Goal: Contribute content: Add original content to the website for others to see

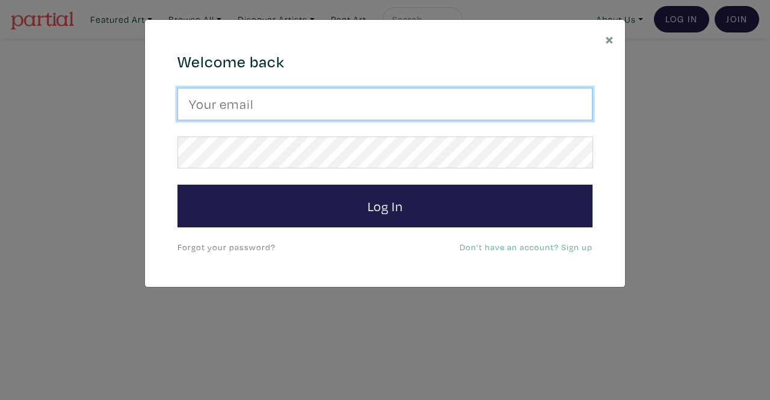
click at [376, 102] on input "email" at bounding box center [384, 104] width 415 height 32
type input "srossdfloyd@gmail.com"
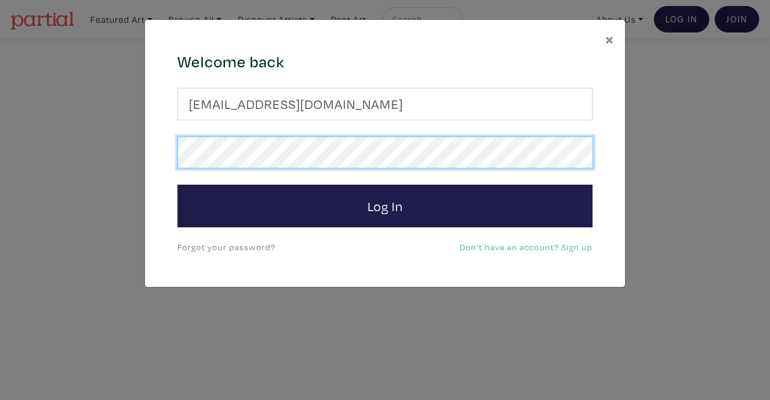
click at [177, 185] on button "Log In" at bounding box center [384, 206] width 415 height 43
click at [0, 163] on div "× 664c6a6d6e3476504e6b79362f4172494552756f694733386b666278545363695a485979654c4…" at bounding box center [385, 200] width 770 height 400
click at [177, 185] on button "Log In" at bounding box center [384, 206] width 415 height 43
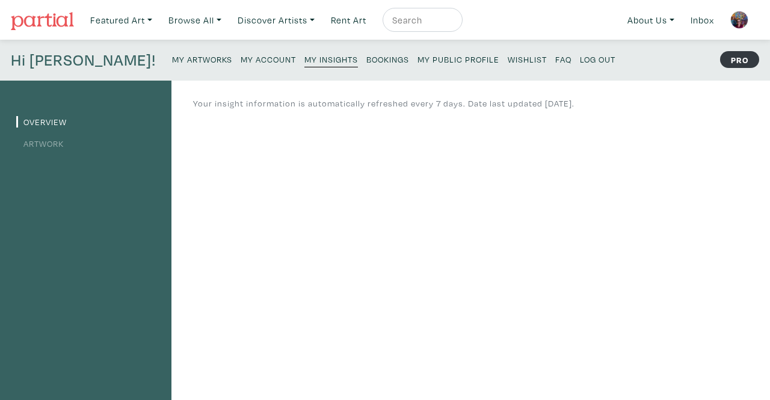
click at [172, 60] on small "My Artworks" at bounding box center [202, 59] width 60 height 11
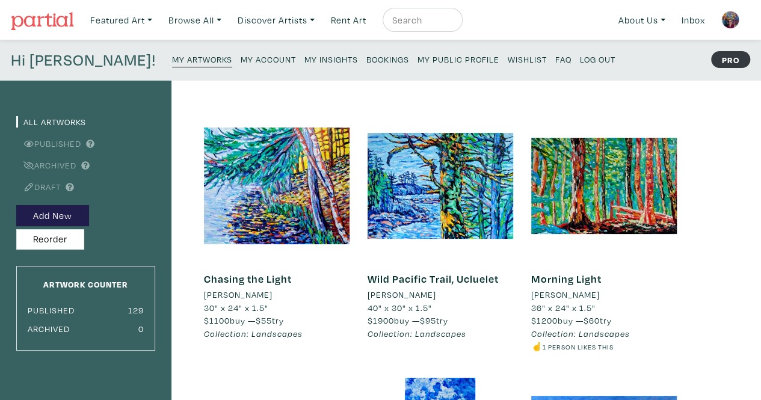
click at [417, 60] on small "My Public Profile" at bounding box center [458, 59] width 82 height 11
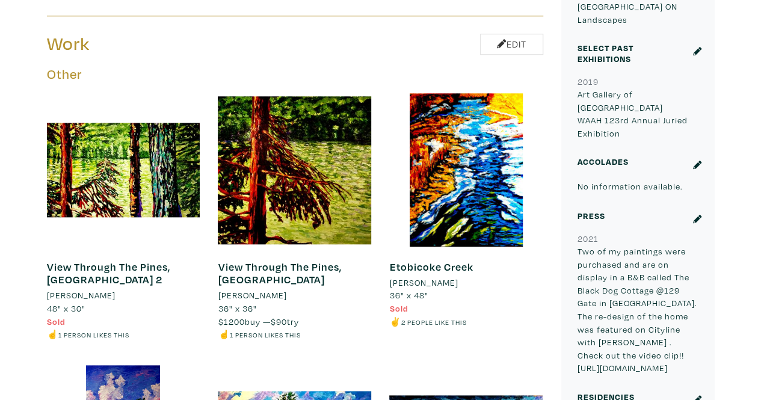
scroll to position [421, 0]
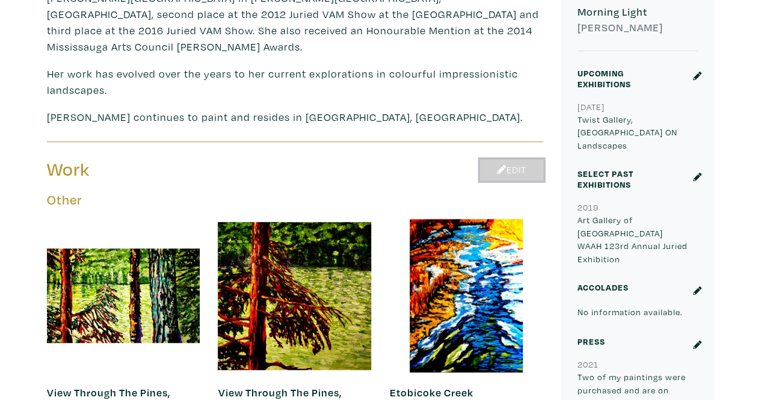
click at [499, 165] on icon at bounding box center [502, 170] width 10 height 10
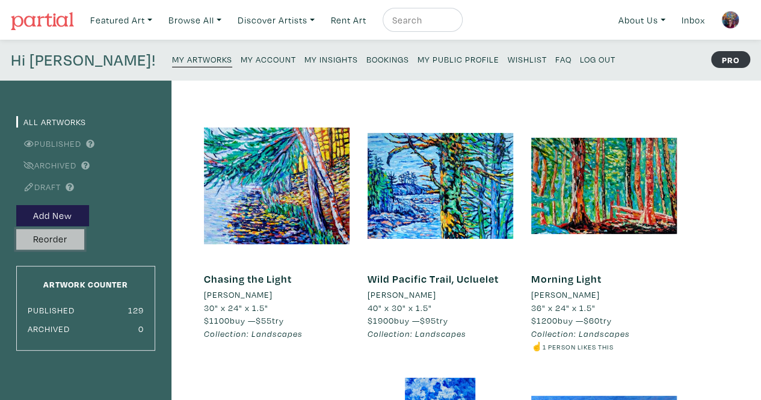
click at [40, 236] on button "Reorder" at bounding box center [50, 239] width 68 height 21
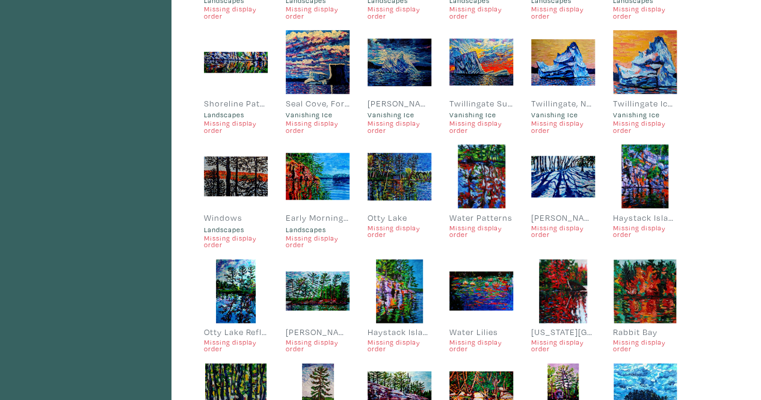
scroll to position [842, 0]
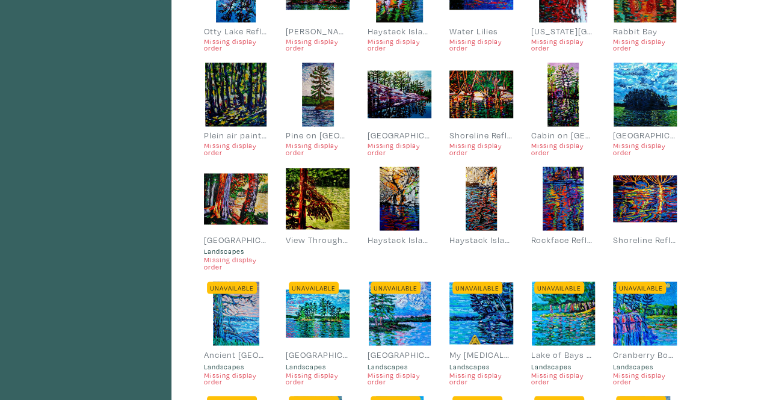
click at [384, 149] on small "Missing display order" at bounding box center [399, 149] width 64 height 14
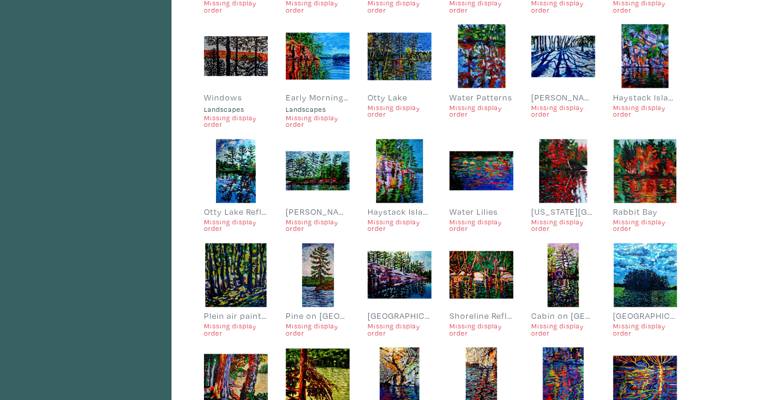
scroll to position [842, 0]
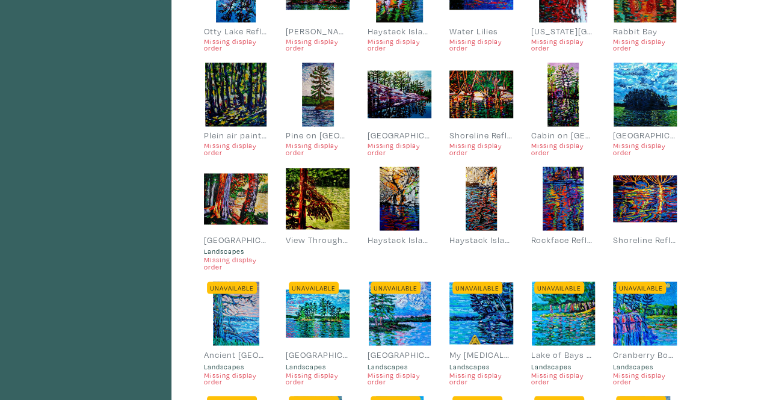
click at [333, 133] on div "Pine on [GEOGRAPHIC_DATA]" at bounding box center [318, 135] width 64 height 13
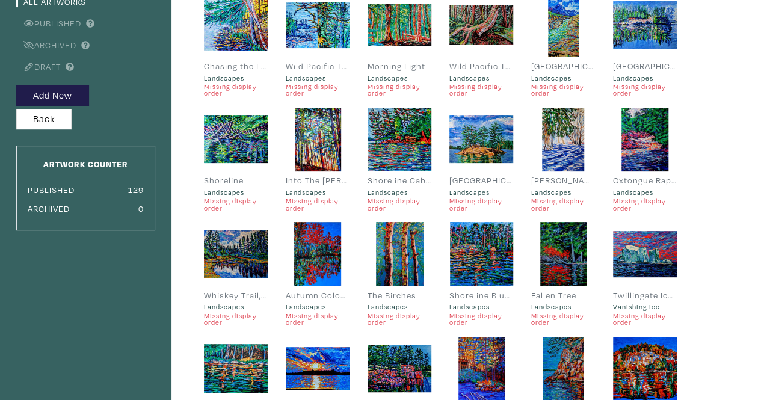
scroll to position [0, 0]
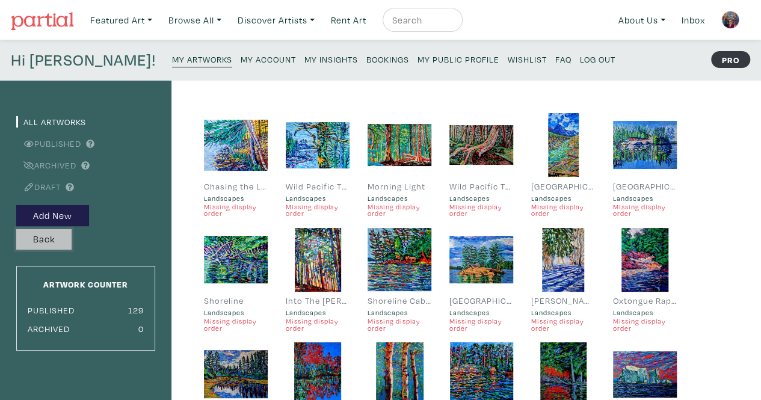
click at [52, 244] on button "Back" at bounding box center [43, 239] width 55 height 21
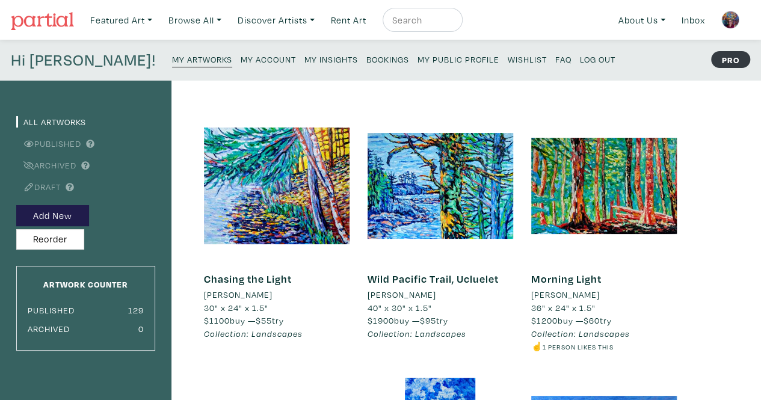
click at [417, 60] on small "My Public Profile" at bounding box center [458, 59] width 82 height 11
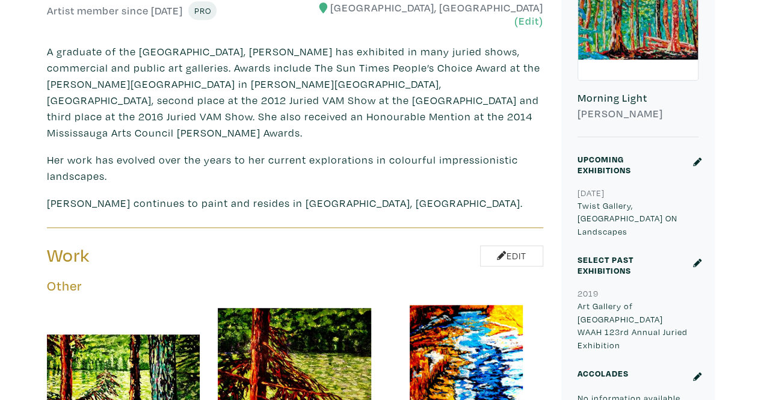
scroll to position [421, 0]
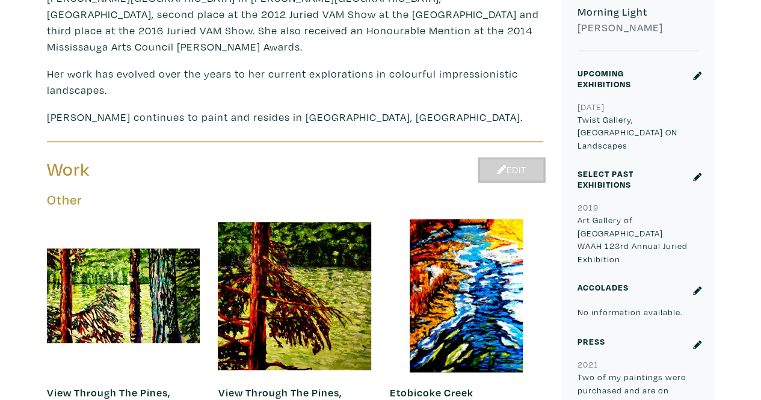
click at [511, 159] on link "Edit" at bounding box center [511, 169] width 63 height 21
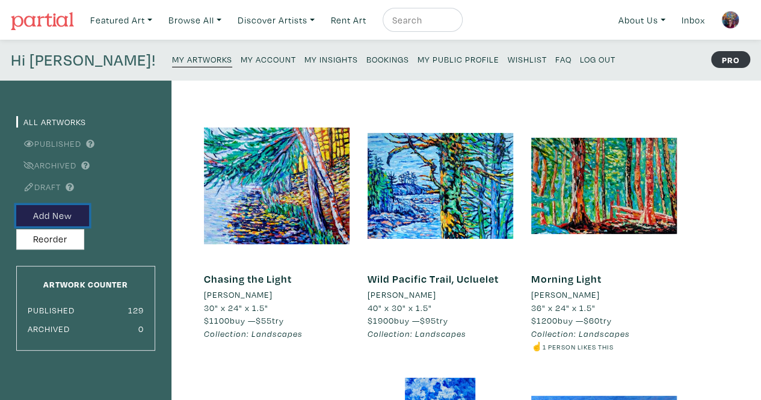
click at [70, 219] on button "Add New" at bounding box center [52, 215] width 73 height 21
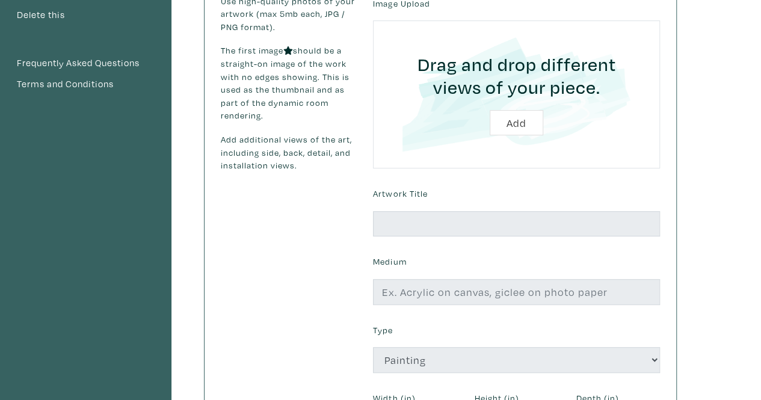
scroll to position [180, 0]
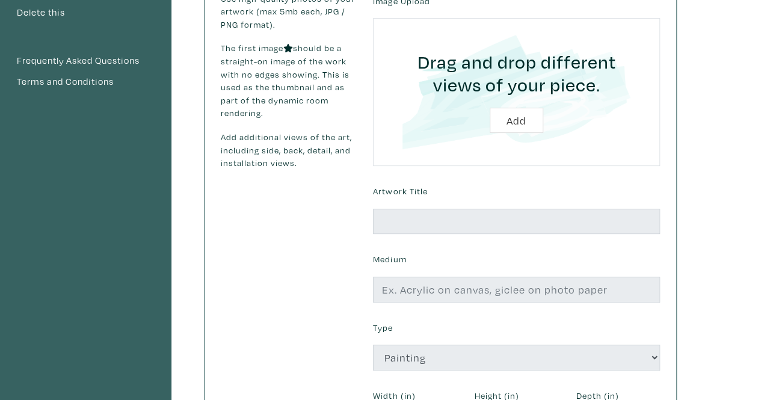
click at [524, 120] on input "file" at bounding box center [516, 92] width 253 height 114
type input "C:\fakepath\Oxtongue River.jpg"
click at [517, 117] on input "file" at bounding box center [516, 92] width 253 height 114
type input "C:\fakepath\Oxtongue River.jpg"
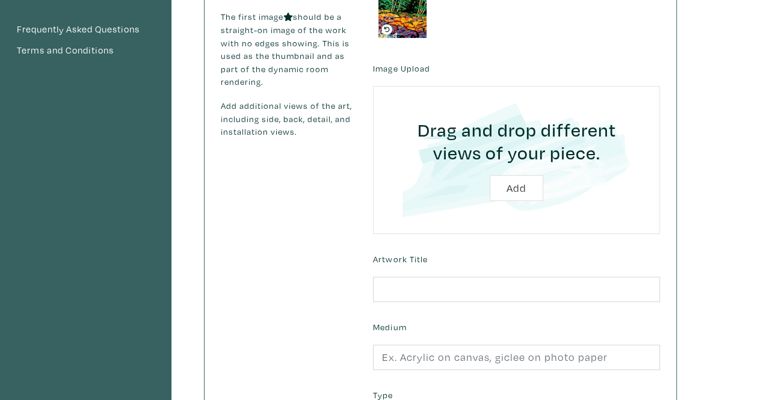
scroll to position [230, 0]
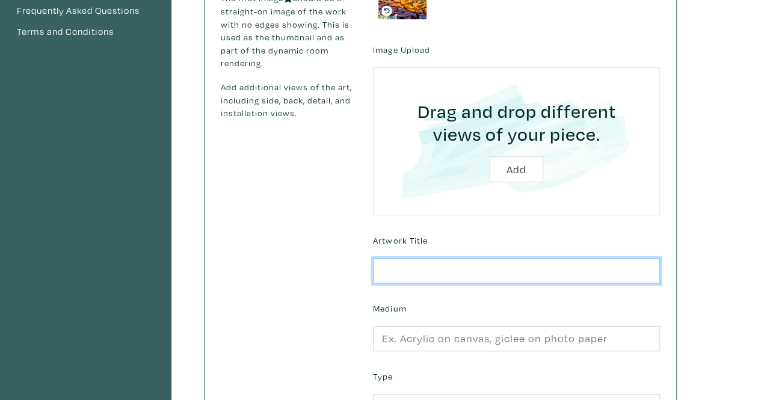
click at [411, 267] on input "text" at bounding box center [516, 271] width 287 height 26
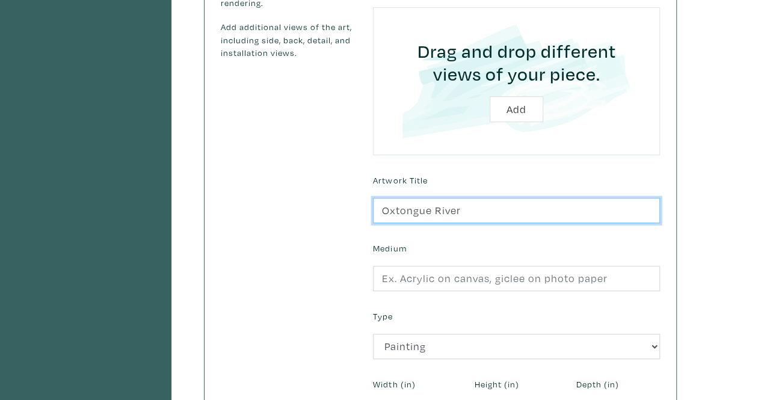
type input "Oxtongue River"
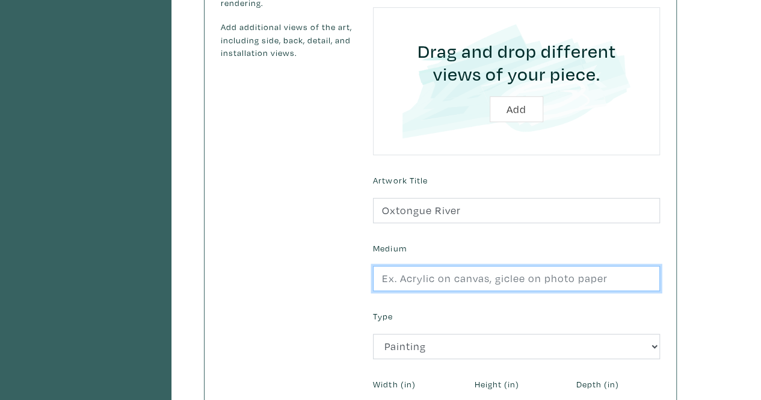
click at [440, 277] on input "text" at bounding box center [516, 279] width 287 height 26
type input "Oil on canvas"
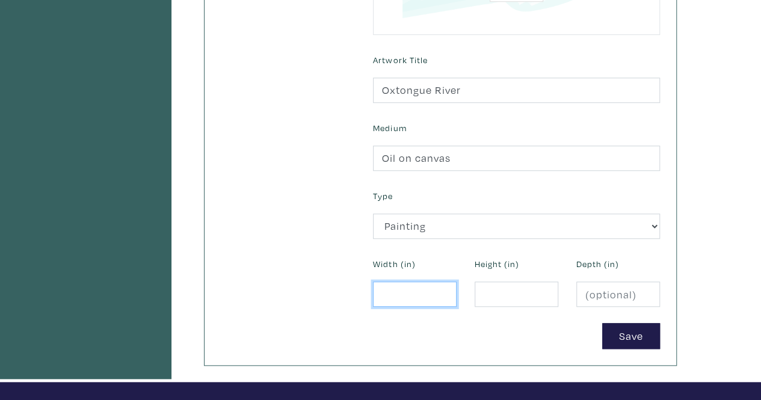
click at [398, 290] on input "number" at bounding box center [415, 294] width 84 height 26
click at [286, 170] on div "Use high-quality photos of your artwork (max 5mb each, JPG / PNG format). The f…" at bounding box center [288, 55] width 152 height 587
click at [404, 287] on input "number" at bounding box center [415, 294] width 84 height 26
type input "24"
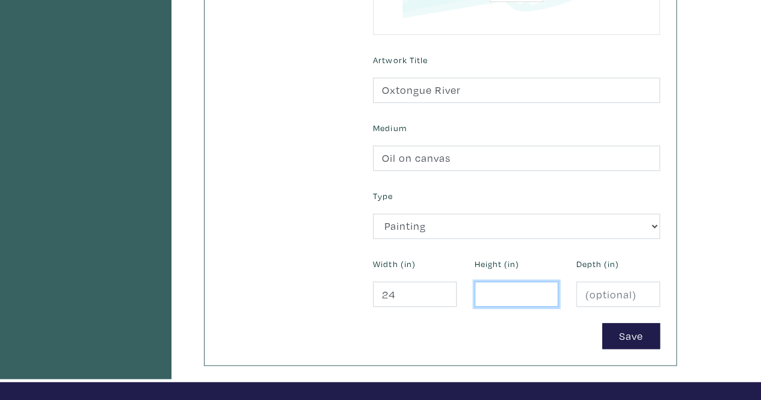
click at [493, 286] on input "number" at bounding box center [516, 294] width 84 height 26
type input "48"
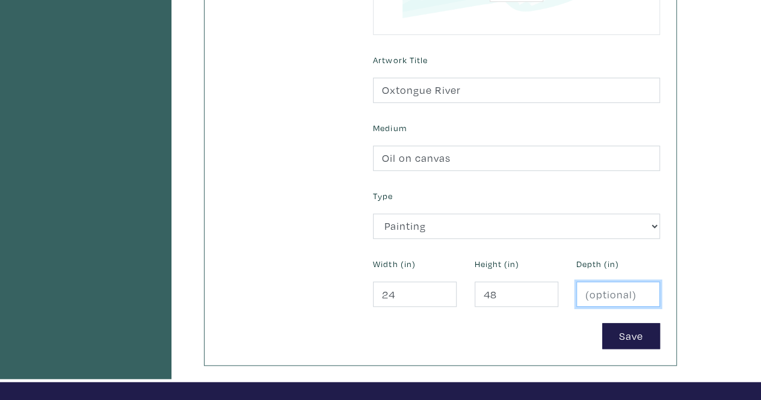
click at [608, 294] on input "number" at bounding box center [618, 294] width 84 height 26
type input "1.5"
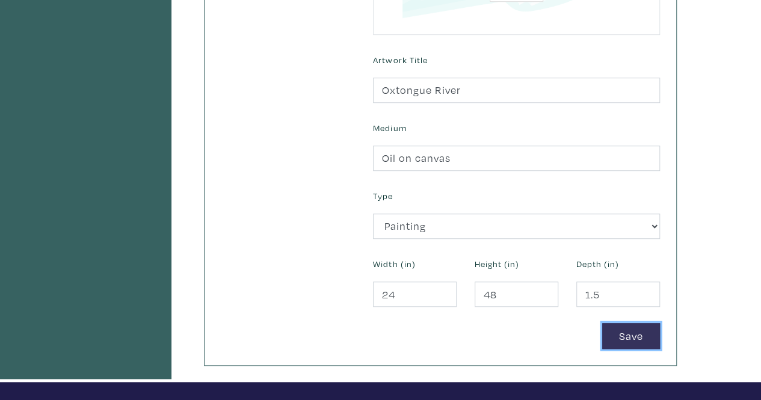
click at [625, 332] on button "Save" at bounding box center [631, 336] width 58 height 26
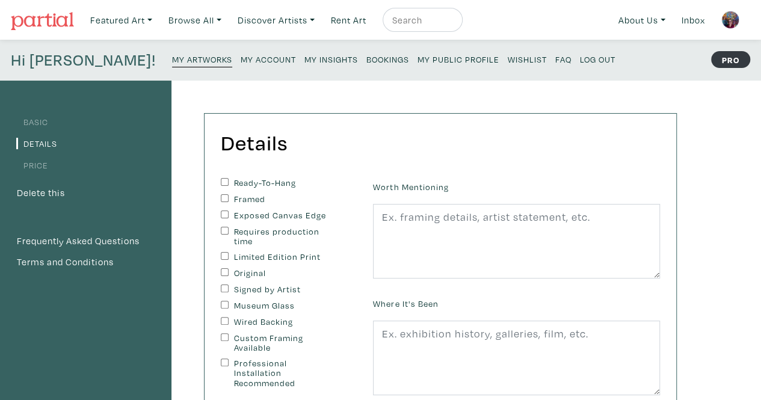
click at [287, 185] on label "Ready-To-Hang" at bounding box center [284, 183] width 100 height 10
click at [229, 185] on input "Ready-To-Hang" at bounding box center [225, 182] width 8 height 8
checkbox input "true"
click at [245, 215] on label "Exposed Canvas Edge" at bounding box center [284, 215] width 100 height 10
click at [229, 215] on input "Exposed Canvas Edge" at bounding box center [225, 214] width 8 height 8
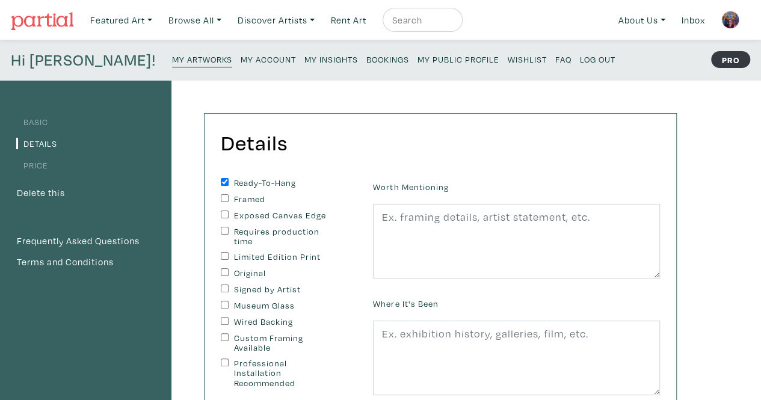
checkbox input "true"
click at [241, 271] on label "Original" at bounding box center [284, 273] width 100 height 10
click at [229, 271] on input "Original" at bounding box center [225, 272] width 8 height 8
checkbox input "true"
click at [245, 289] on label "Signed by Artist" at bounding box center [284, 289] width 100 height 10
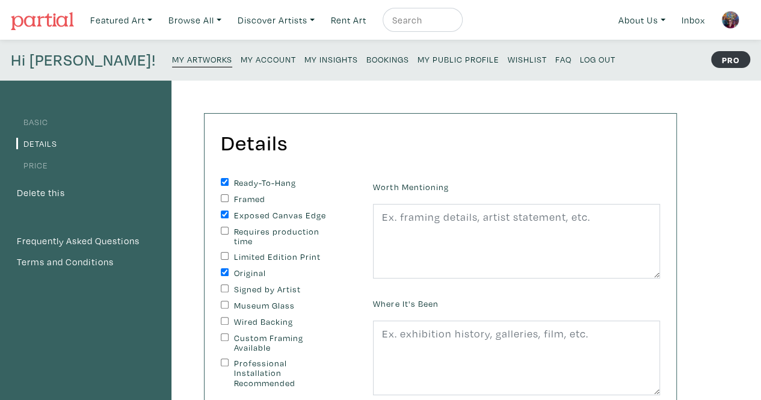
click at [229, 289] on input "Signed by Artist" at bounding box center [225, 288] width 8 height 8
checkbox input "true"
click at [238, 323] on label "Wired Backing" at bounding box center [284, 322] width 100 height 10
click at [229, 323] on input "Wired Backing" at bounding box center [225, 321] width 8 height 8
checkbox input "true"
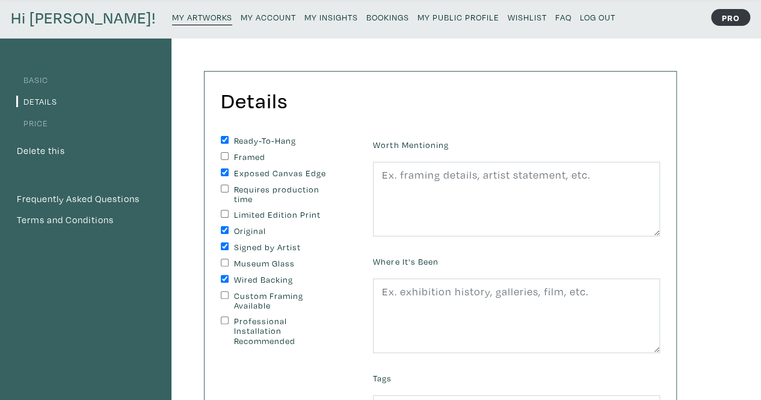
scroll to position [60, 0]
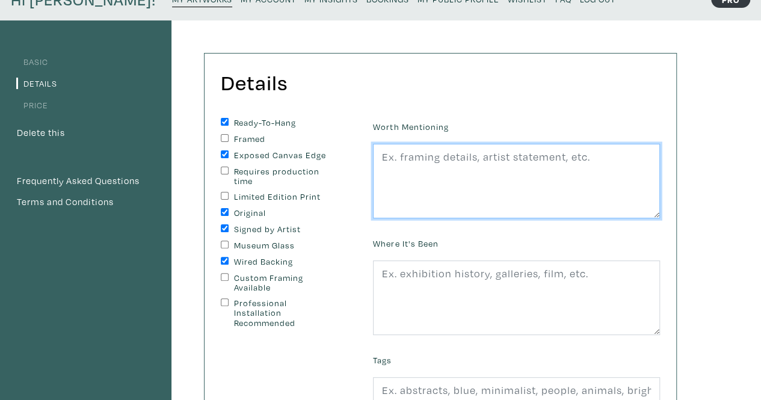
click at [431, 161] on textarea at bounding box center [516, 181] width 287 height 75
type textarea "I"
drag, startPoint x: 612, startPoint y: 156, endPoint x: 375, endPoint y: 158, distance: 236.9
click at [375, 158] on textarea "This is a zoomed in version of Oxtongue River. I had previously painted a small…" at bounding box center [516, 181] width 287 height 75
click at [384, 155] on textarea "I had previously painted a smaller" at bounding box center [516, 181] width 287 height 75
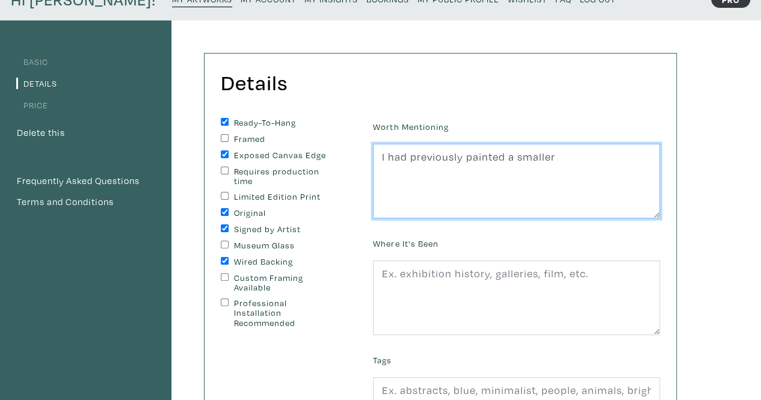
click at [558, 146] on textarea "I had previously painted a smaller" at bounding box center [516, 181] width 287 height 75
paste textarea "This is a zoomed in version of Oxtongue River."
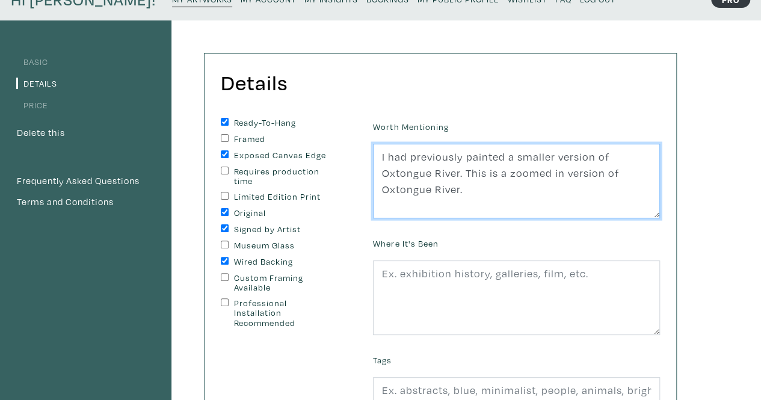
click at [574, 175] on textarea "I had previously painted a smaller version of Oxtongue River. This is a zoomed …" at bounding box center [516, 181] width 287 height 75
drag, startPoint x: 603, startPoint y: 173, endPoint x: 649, endPoint y: 190, distance: 50.0
click at [649, 190] on textarea "I had previously painted a smaller version of Oxtongue River. This is a zoomed …" at bounding box center [516, 181] width 287 height 75
drag, startPoint x: 626, startPoint y: 188, endPoint x: 647, endPoint y: 207, distance: 28.1
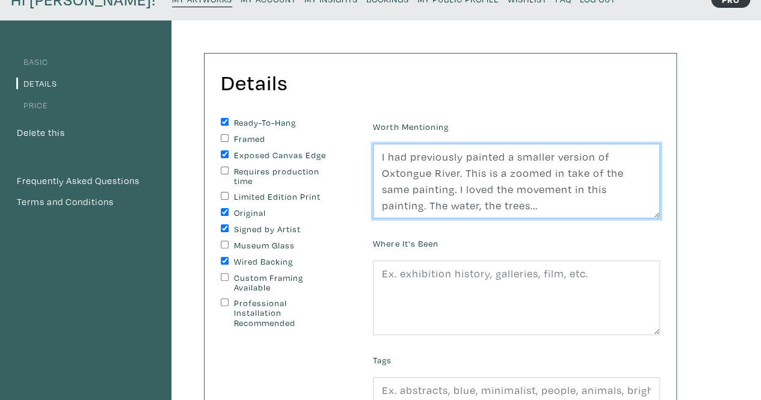
click at [647, 207] on textarea "I had previously painted a smaller version of Oxtongue River. This is a zoomed …" at bounding box center [516, 181] width 287 height 75
click at [539, 183] on textarea "I had previously painted a smaller version of Oxtongue River. This is a zoomed …" at bounding box center [516, 181] width 287 height 75
click at [447, 209] on textarea "I had previously painted a smaller version of Oxtongue River. This is a zoomed …" at bounding box center [516, 181] width 287 height 75
drag, startPoint x: 382, startPoint y: 155, endPoint x: 622, endPoint y: 217, distance: 247.4
click at [622, 217] on textarea "I had previously painted a smaller version of Oxtongue River. This is a zoomed …" at bounding box center [516, 181] width 287 height 75
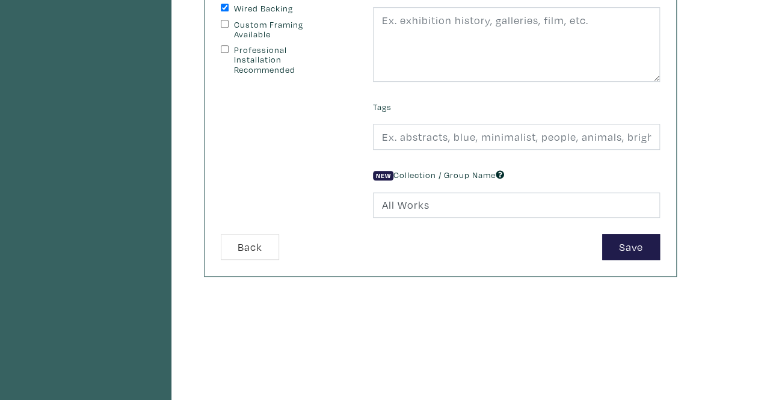
scroll to position [317, 0]
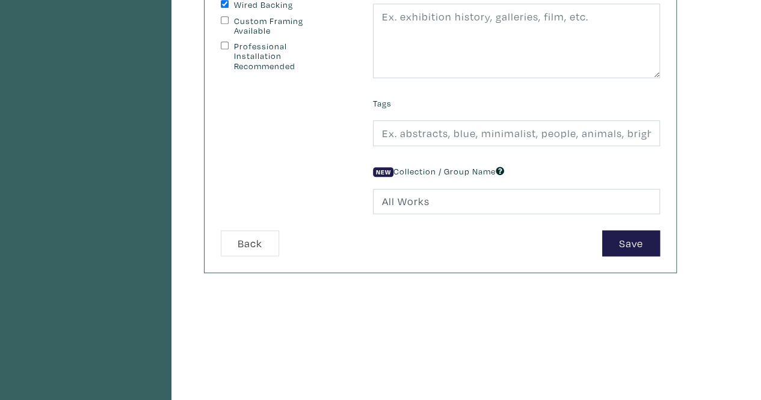
type textarea "I had previously painted a smaller version of Oxtongue River. This is a zoomed …"
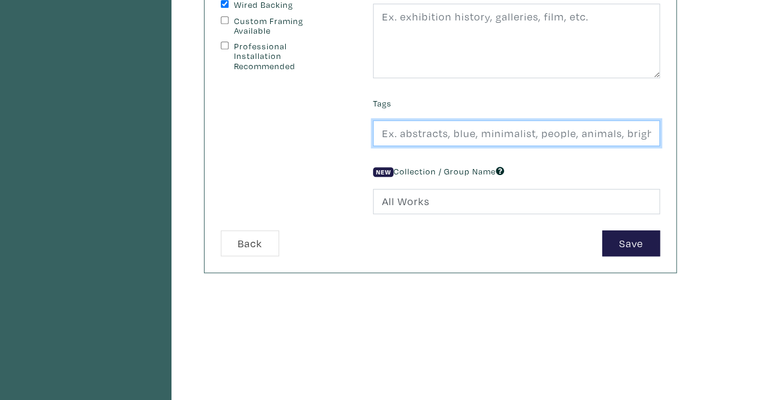
click at [426, 138] on input "text" at bounding box center [516, 133] width 287 height 26
type input "landscape, abstract, impressionism, contemporary, Canadian"
drag, startPoint x: 596, startPoint y: 131, endPoint x: 630, endPoint y: 142, distance: 35.4
click at [671, 143] on div "Details You can change this at anytime. Ready-To-Hang Framed Exposed Canvas Edg…" at bounding box center [439, 34] width 471 height 475
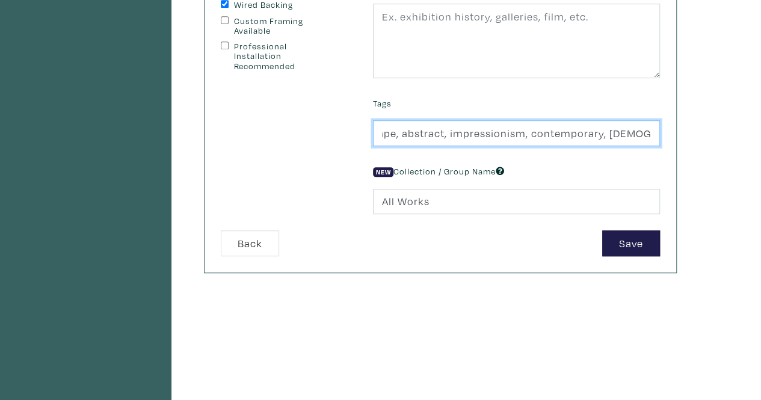
click at [422, 124] on input "landscape, abstract, impressionism, contemporary, Canadian" at bounding box center [516, 133] width 287 height 26
click at [425, 130] on input "landscape, abstract, impressionism, contemporary, Canadian" at bounding box center [516, 133] width 287 height 26
drag, startPoint x: 425, startPoint y: 131, endPoint x: 474, endPoint y: 141, distance: 50.2
click at [474, 141] on input "landscape, abstract, impressionism, contemporary, Canadian" at bounding box center [516, 133] width 287 height 26
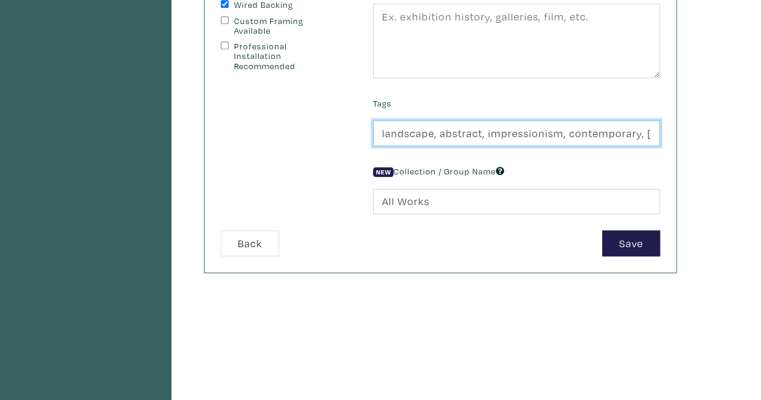
click at [600, 133] on input "landscape, abstract, impressionism, contemporary, Canadian" at bounding box center [516, 133] width 287 height 26
drag, startPoint x: 620, startPoint y: 132, endPoint x: 515, endPoint y: 137, distance: 105.3
click at [515, 137] on input "landscape, abstract, impressionism, contemporary, Canadian" at bounding box center [516, 133] width 287 height 26
click at [589, 135] on input "landscape, abstract, impressionism, contemporary, Canadian" at bounding box center [516, 133] width 287 height 26
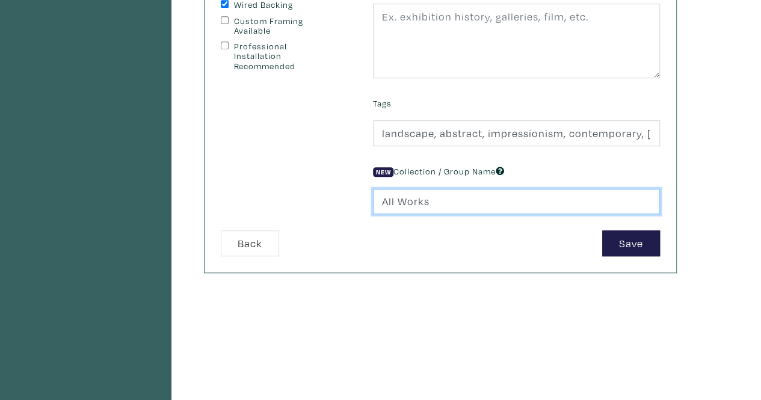
click at [393, 197] on input "All Works" at bounding box center [516, 202] width 287 height 26
drag, startPoint x: 415, startPoint y: 198, endPoint x: 328, endPoint y: 198, distance: 87.2
click at [328, 198] on form "Ready-To-Hang Framed Exposed Canvas Edge Requires production time Limited Editi…" at bounding box center [440, 58] width 457 height 395
type input "Landscapes"
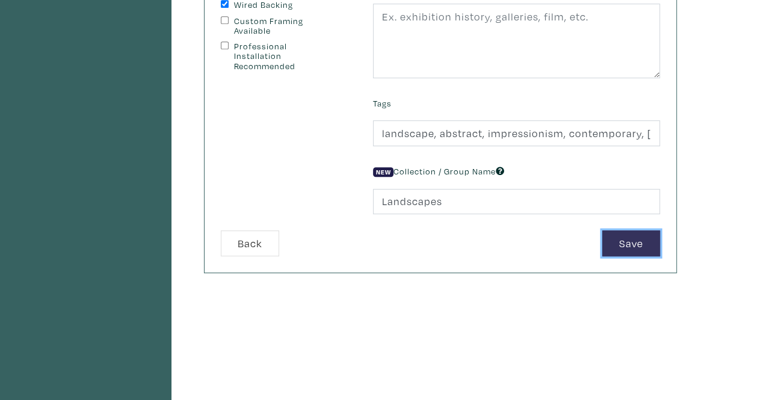
click at [633, 238] on button "Save" at bounding box center [631, 243] width 58 height 26
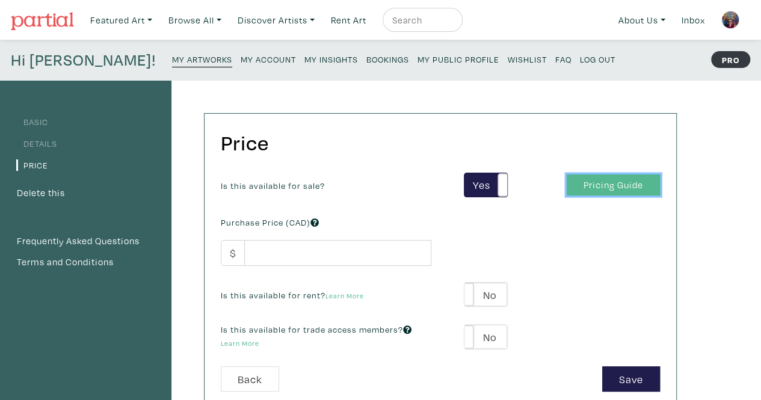
click at [595, 186] on link "Pricing Guide" at bounding box center [612, 184] width 93 height 21
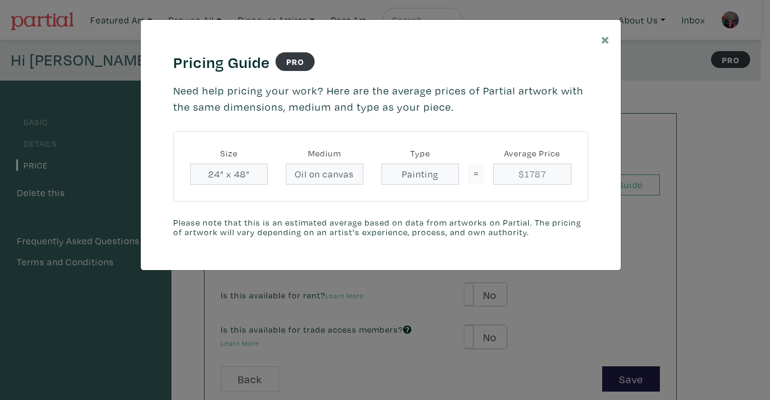
click at [681, 167] on div "× Pricing Guide PRO Need help pricing your work? Here are the average prices of…" at bounding box center [385, 200] width 770 height 400
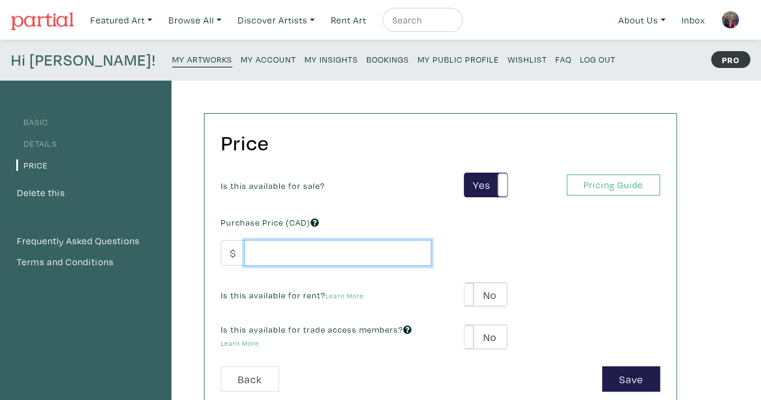
click at [271, 256] on input "number" at bounding box center [337, 253] width 187 height 26
type input "1700"
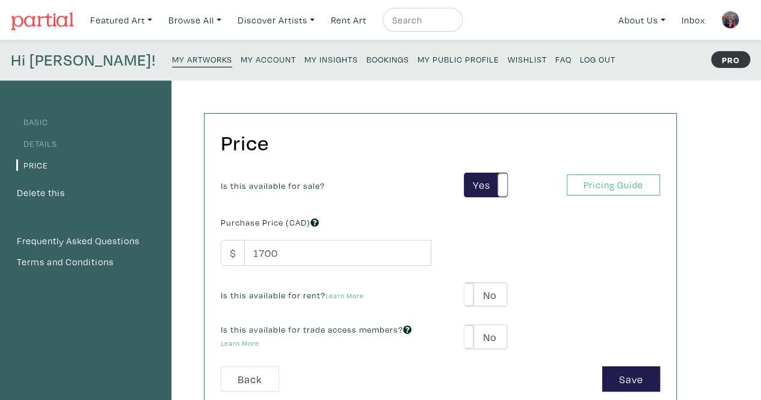
click at [396, 195] on div "Is this available for sale? Yes No Yes No Pricing Guide PRO" at bounding box center [440, 185] width 457 height 25
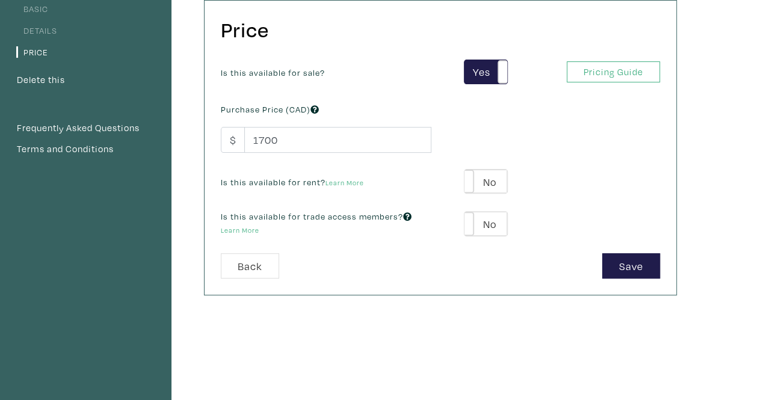
scroll to position [120, 0]
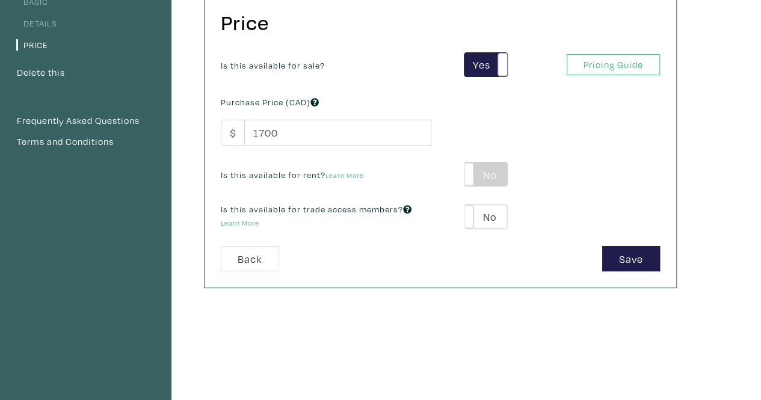
click at [486, 168] on label "No" at bounding box center [485, 174] width 43 height 24
type input "85"
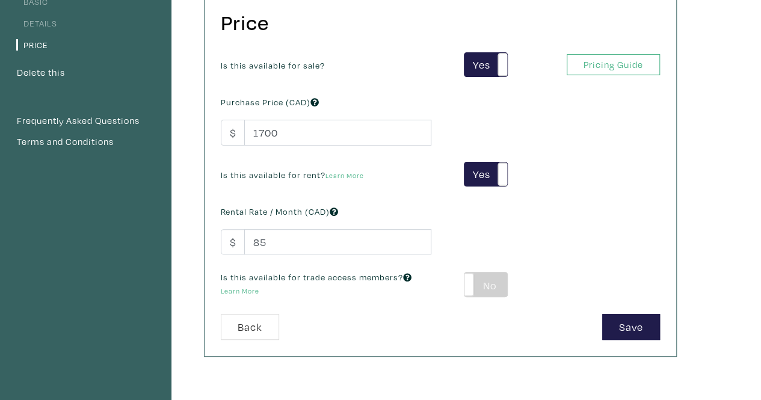
click at [484, 280] on label "No" at bounding box center [485, 284] width 43 height 24
type input "102"
type input "306"
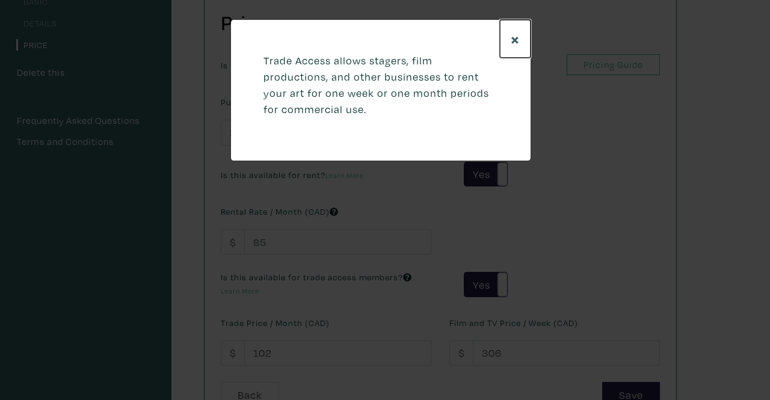
click at [515, 35] on span "×" at bounding box center [515, 38] width 9 height 21
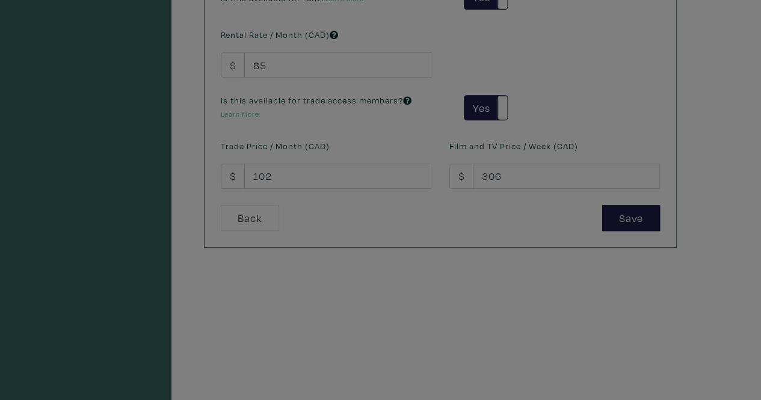
scroll to position [301, 0]
click at [606, 114] on div at bounding box center [380, 200] width 761 height 400
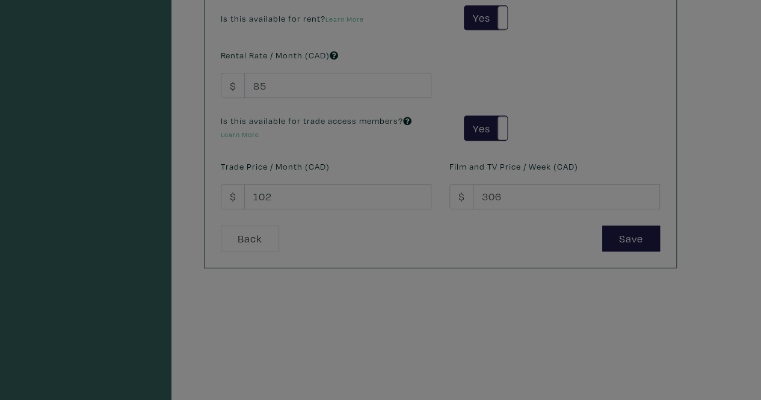
scroll to position [361, 0]
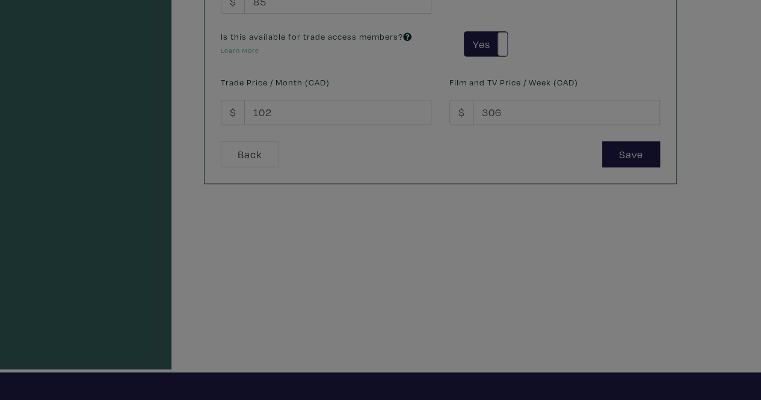
click at [637, 154] on div at bounding box center [380, 200] width 761 height 400
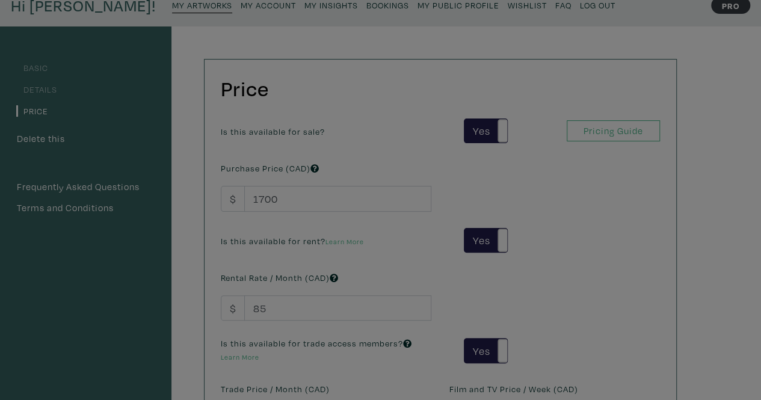
scroll to position [0, 0]
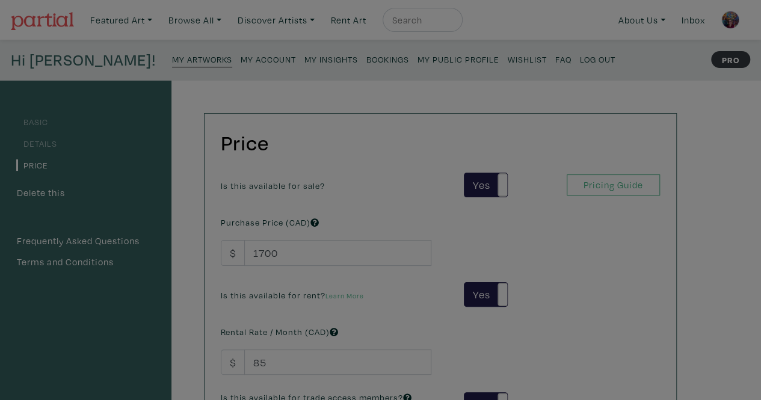
click at [418, 234] on div at bounding box center [380, 200] width 761 height 400
drag, startPoint x: 547, startPoint y: 218, endPoint x: 539, endPoint y: 213, distance: 9.2
click at [547, 218] on div at bounding box center [380, 200] width 761 height 400
click at [477, 186] on div at bounding box center [380, 200] width 761 height 400
click at [630, 183] on div at bounding box center [380, 200] width 761 height 400
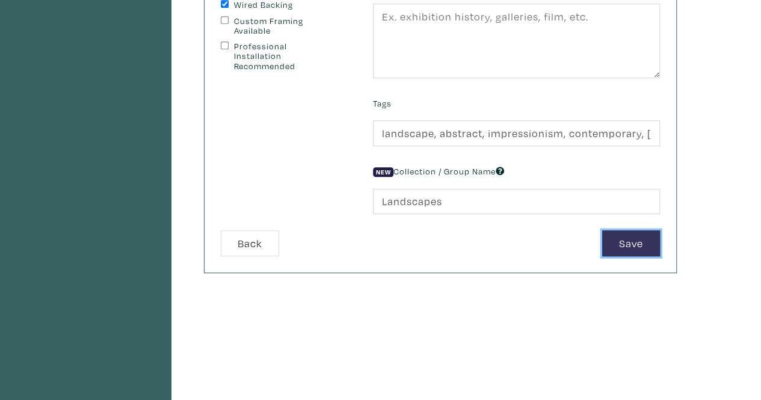
click at [636, 239] on button "Save" at bounding box center [631, 243] width 58 height 26
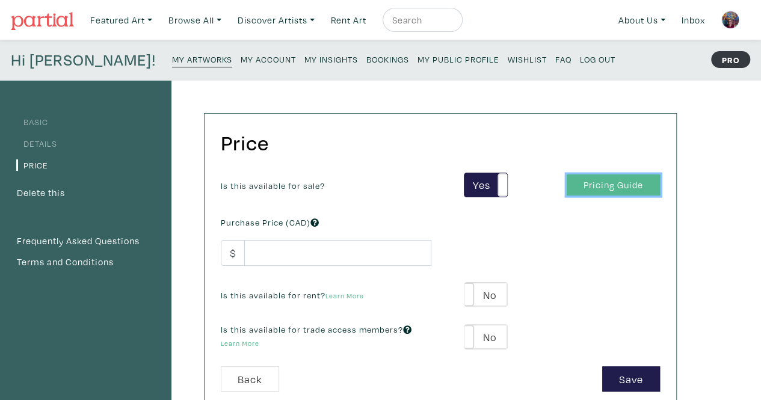
click at [617, 186] on link "Pricing Guide" at bounding box center [612, 184] width 93 height 21
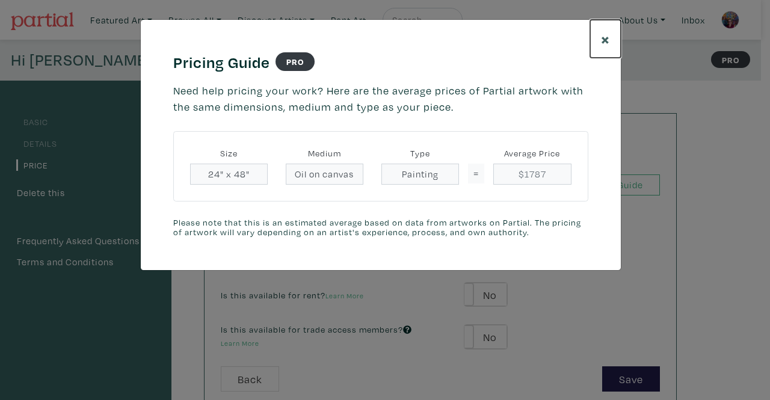
click at [608, 35] on span "×" at bounding box center [605, 38] width 9 height 21
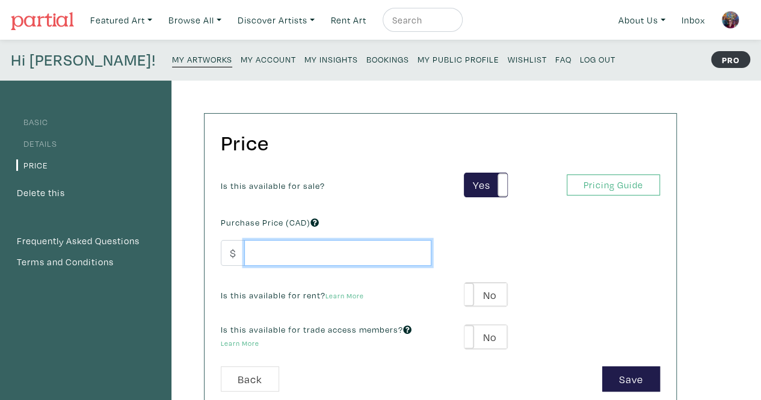
click at [266, 248] on input "number" at bounding box center [337, 253] width 187 height 26
type input "1700"
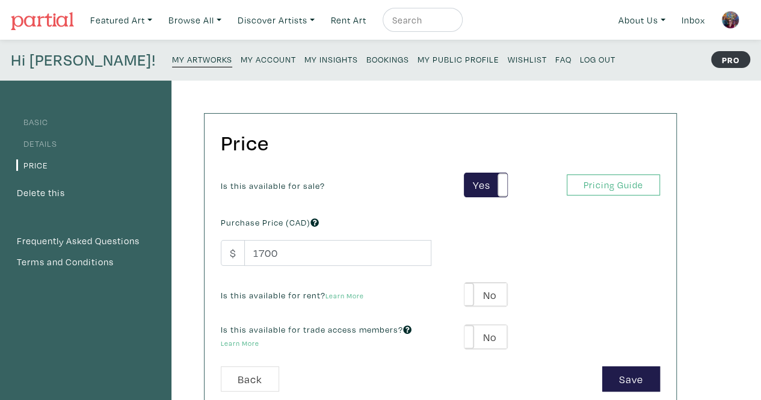
click at [582, 239] on div "Is this available for sale? Yes No Yes No Pricing Guide PRO Purchase Price (CAD…" at bounding box center [440, 270] width 457 height 194
click at [485, 292] on label "No" at bounding box center [485, 295] width 43 height 24
type input "85"
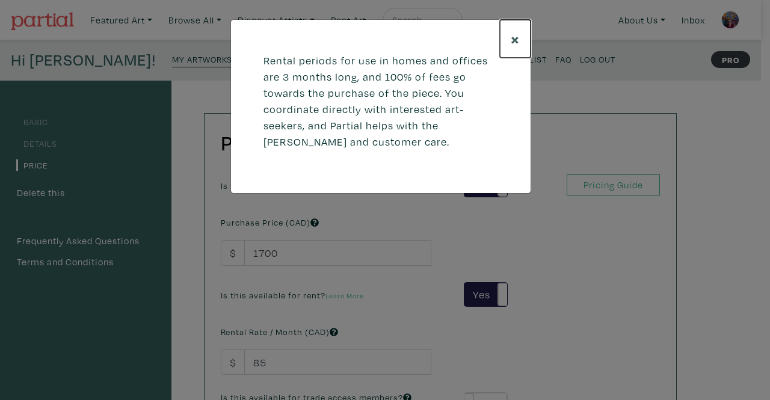
click at [514, 37] on span "×" at bounding box center [515, 38] width 9 height 21
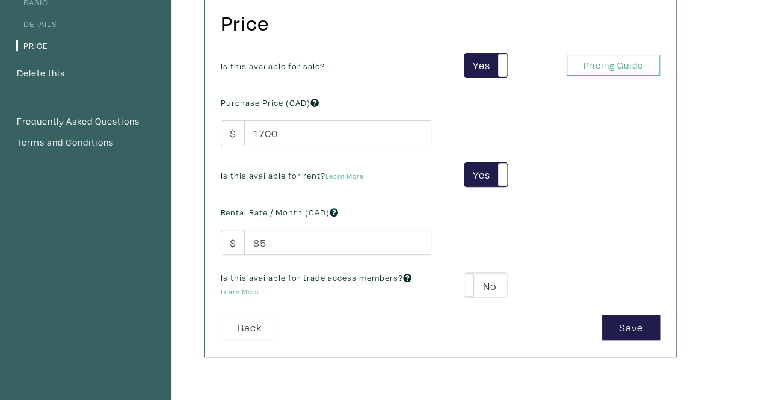
scroll to position [120, 0]
click at [484, 57] on label "Yes" at bounding box center [485, 65] width 43 height 24
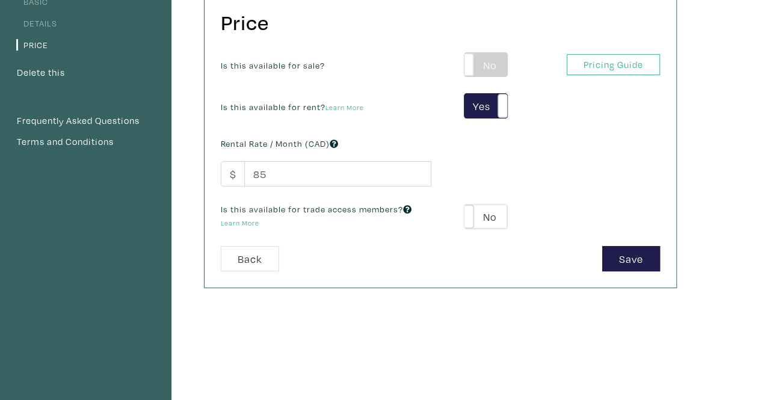
click at [488, 66] on label "No" at bounding box center [485, 65] width 43 height 24
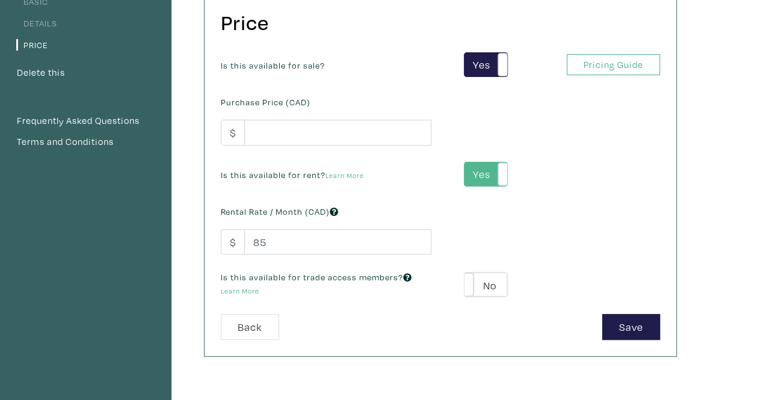
click at [473, 170] on label "Yes" at bounding box center [485, 174] width 43 height 24
type input "-1"
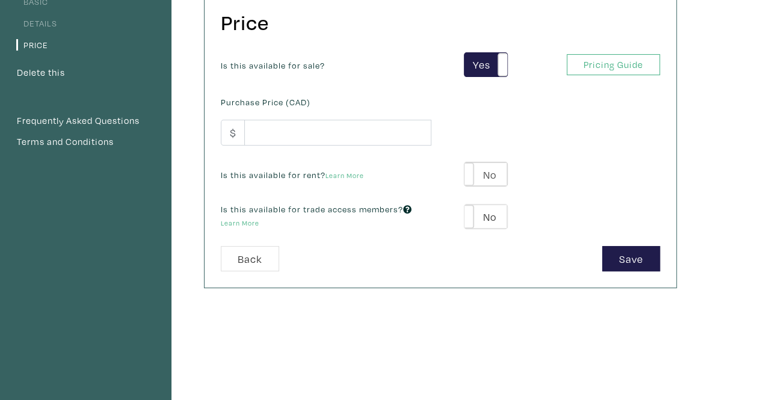
click at [473, 170] on span at bounding box center [464, 174] width 19 height 24
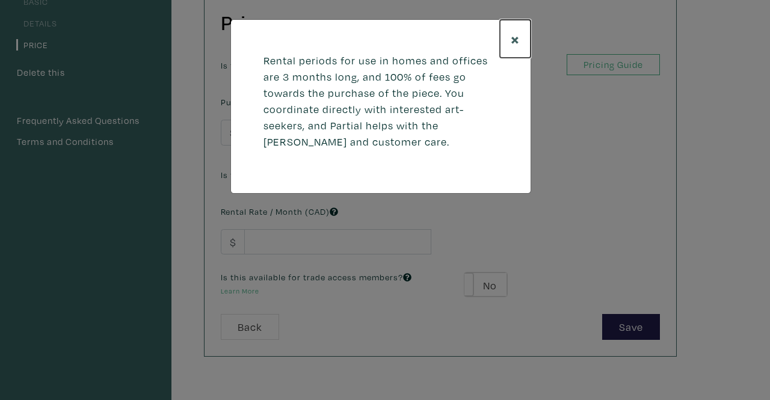
click at [512, 38] on span "×" at bounding box center [515, 38] width 9 height 21
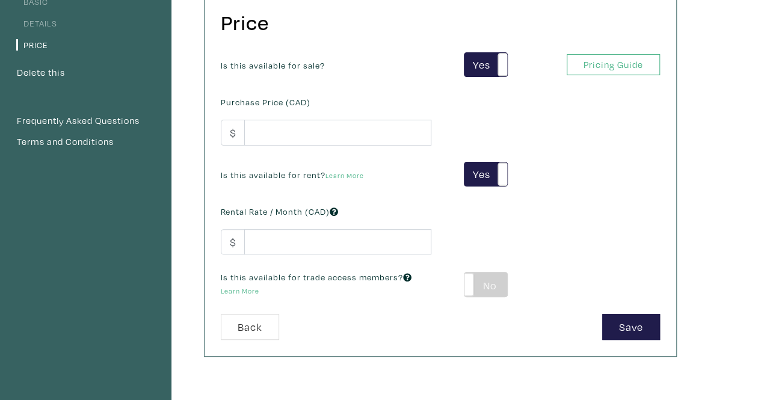
click at [496, 287] on label "No" at bounding box center [485, 284] width 43 height 24
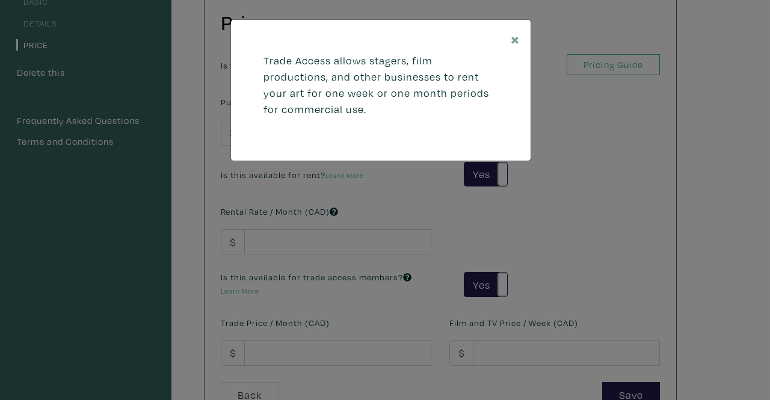
click at [562, 257] on div "× Trade Access allows stagers, film productions, and other businesses to rent y…" at bounding box center [385, 200] width 770 height 400
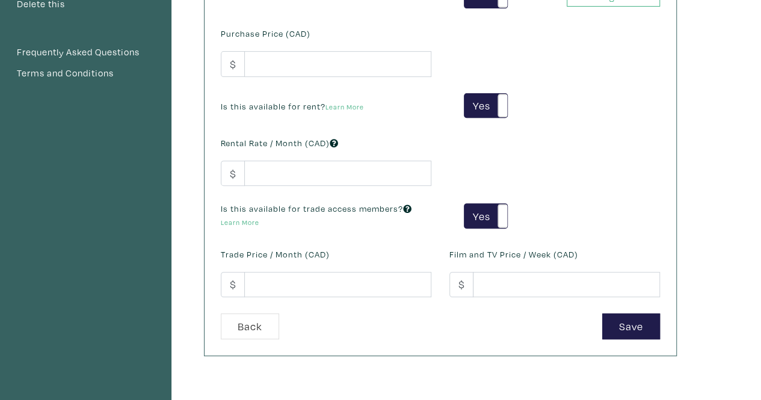
scroll to position [60, 0]
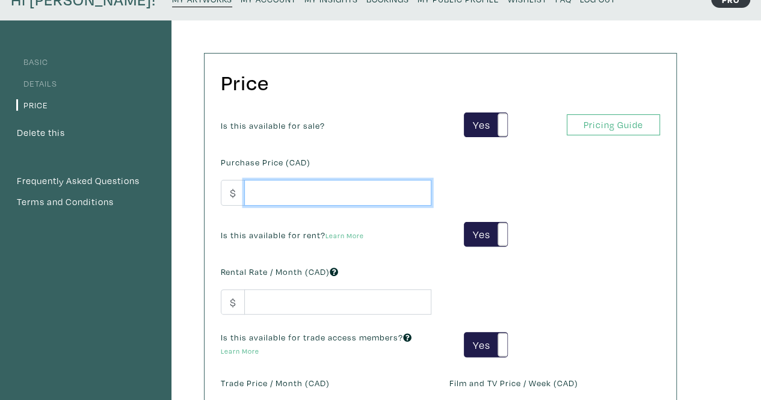
click at [322, 189] on input "number" at bounding box center [337, 193] width 187 height 26
click at [322, 189] on input "170" at bounding box center [337, 193] width 187 height 26
type input "1700"
click at [588, 183] on div "Is this available for sale? Yes No Yes No Pricing Guide PRO Purchase Price (CAD…" at bounding box center [440, 277] width 457 height 330
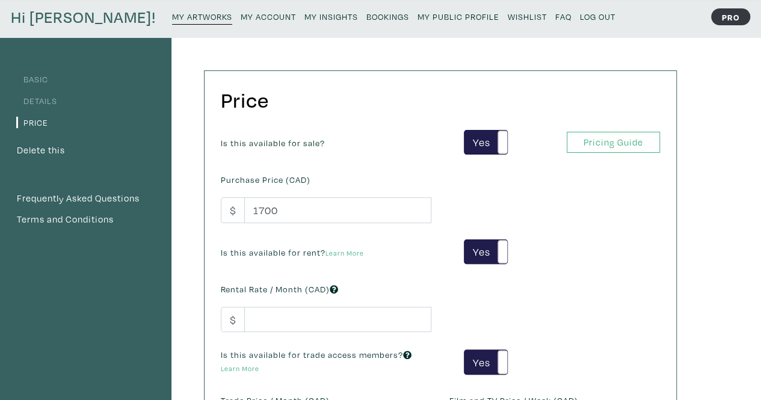
scroll to position [120, 0]
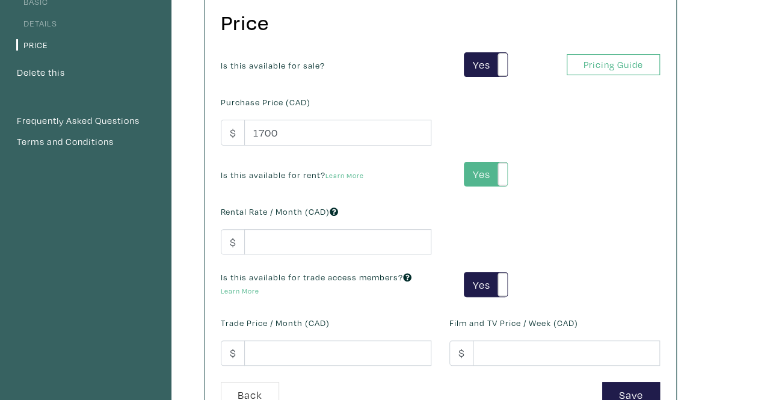
click at [487, 171] on label "Yes" at bounding box center [485, 174] width 43 height 24
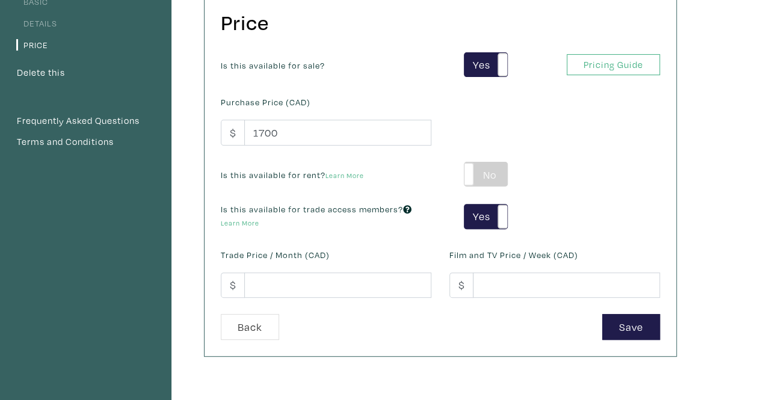
click at [486, 171] on label "No" at bounding box center [485, 174] width 43 height 24
type input "85"
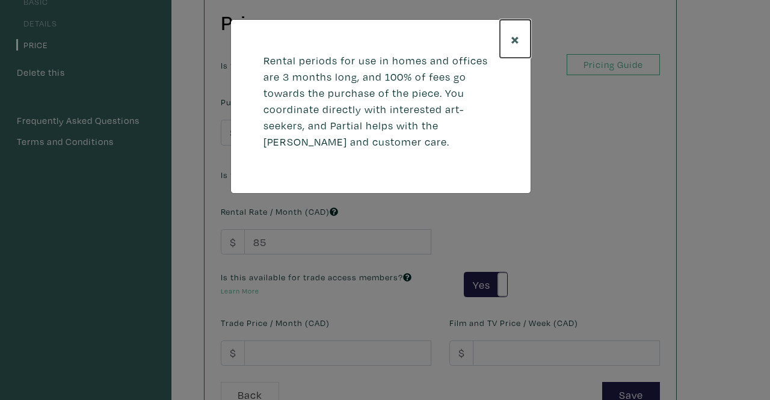
click at [518, 32] on span "×" at bounding box center [515, 38] width 9 height 21
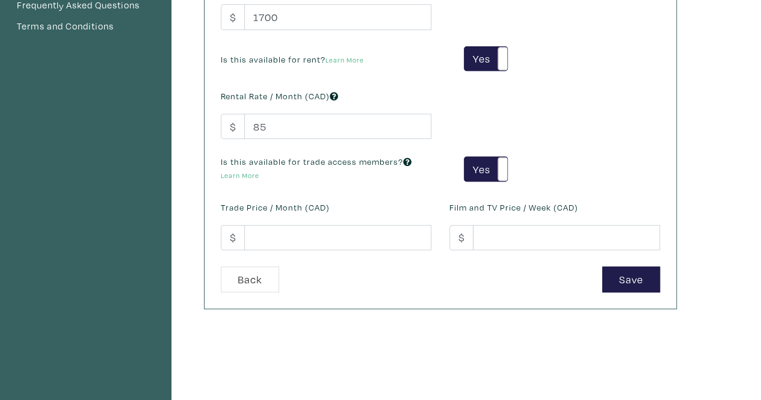
scroll to position [241, 0]
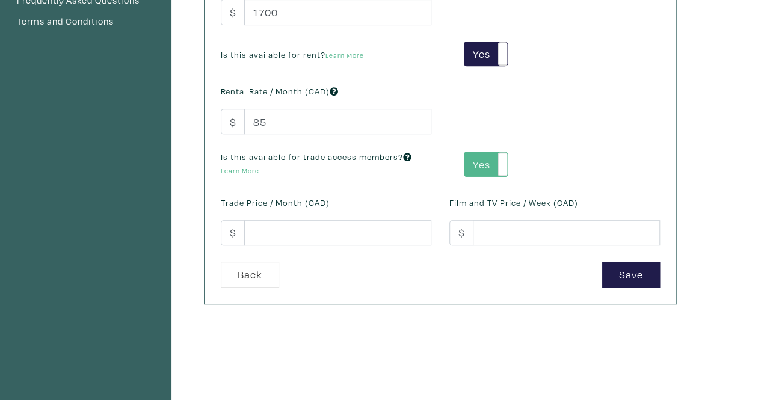
click at [471, 158] on label "Yes" at bounding box center [485, 164] width 43 height 24
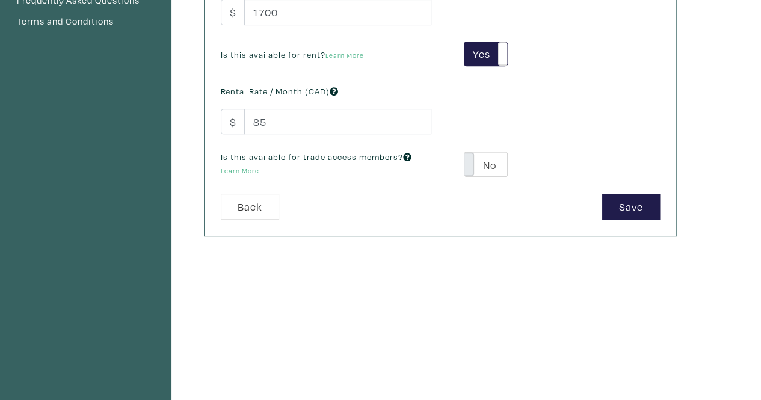
click at [471, 161] on span at bounding box center [464, 164] width 19 height 24
type input "102"
type input "306"
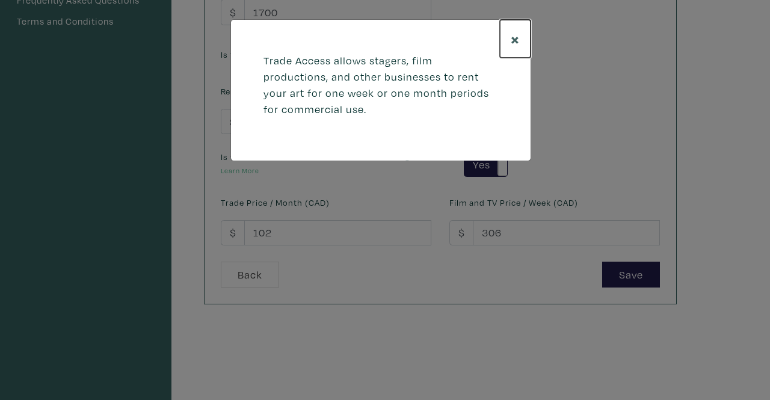
click at [516, 38] on span "×" at bounding box center [515, 38] width 9 height 21
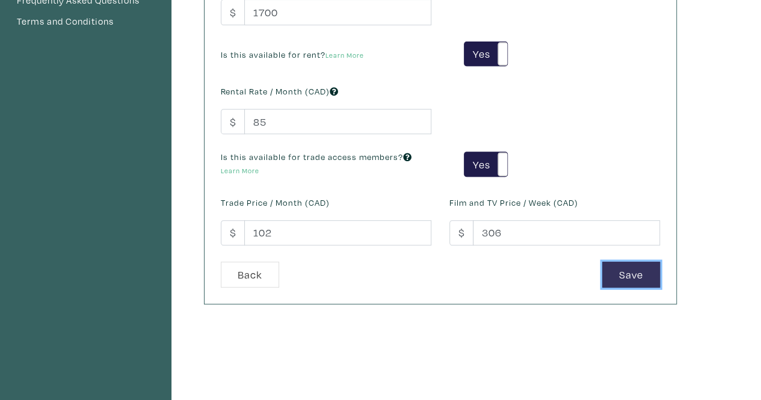
click at [624, 268] on button "Save" at bounding box center [631, 275] width 58 height 26
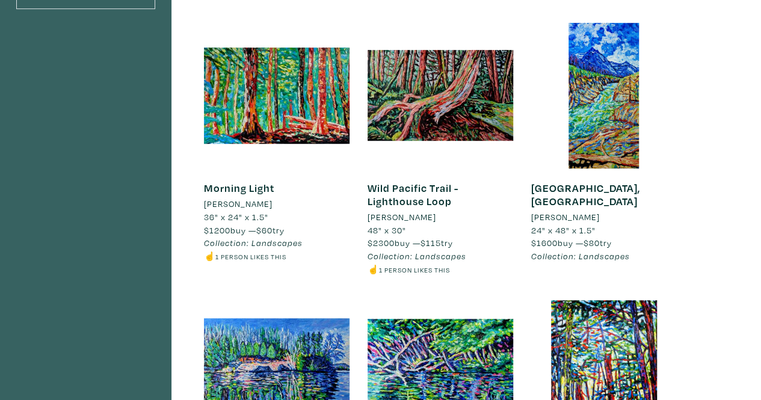
scroll to position [361, 0]
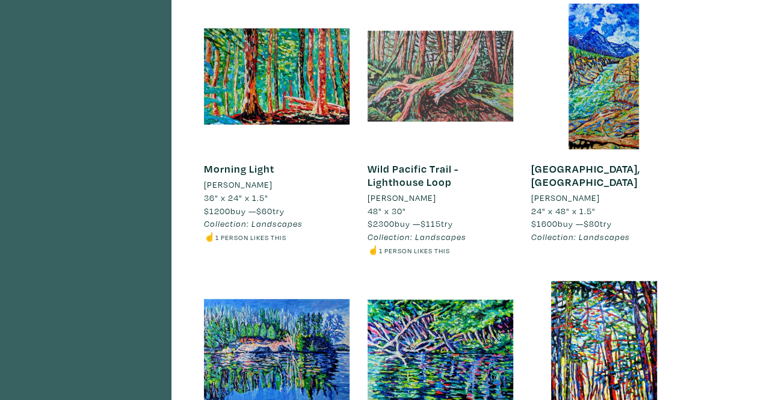
click at [411, 68] on div at bounding box center [440, 77] width 146 height 146
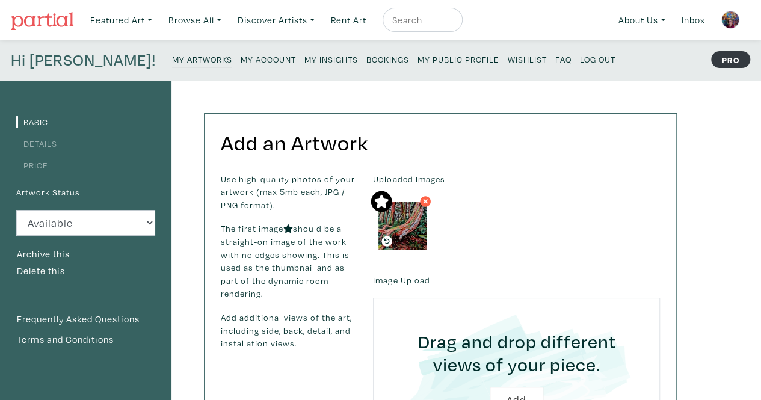
click at [26, 162] on link "Price" at bounding box center [32, 164] width 32 height 11
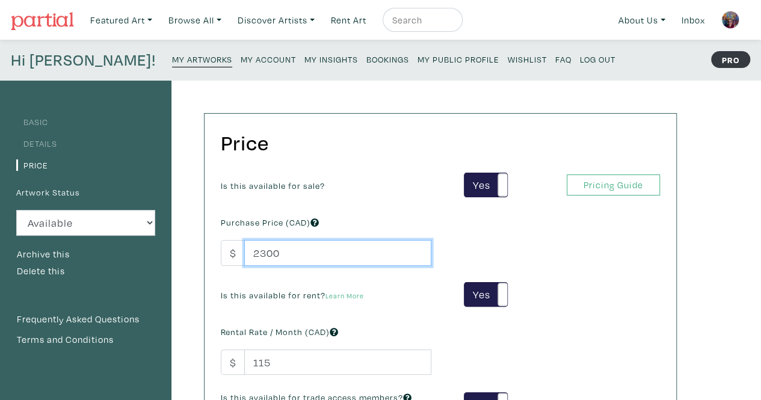
click at [260, 252] on input "2300" at bounding box center [337, 253] width 187 height 26
type input "2100"
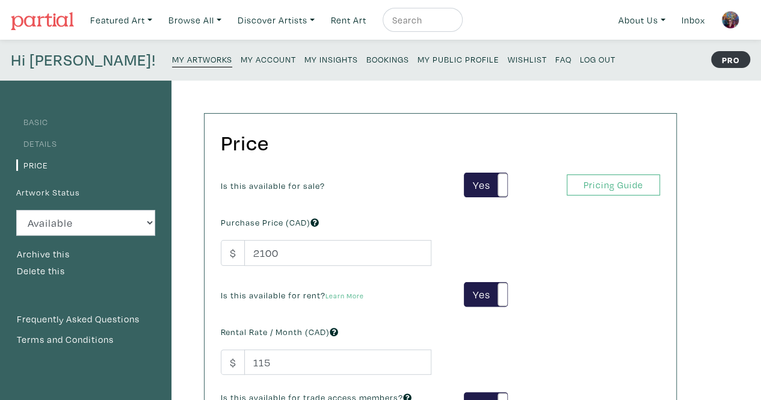
click at [386, 205] on div "Is this available for sale? Yes No Yes No Pricing Guide PRO Purchase Price (CAD…" at bounding box center [440, 338] width 457 height 330
click at [574, 185] on link "Pricing Guide" at bounding box center [612, 184] width 93 height 21
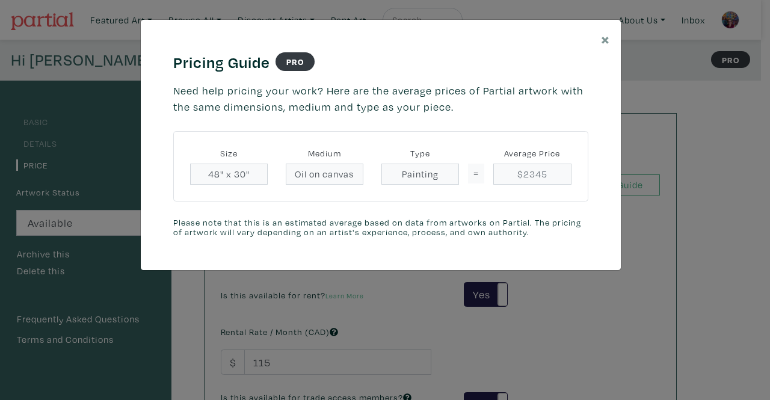
click at [713, 176] on div "× Pricing Guide PRO Need help pricing your work? Here are the average prices of…" at bounding box center [385, 200] width 770 height 400
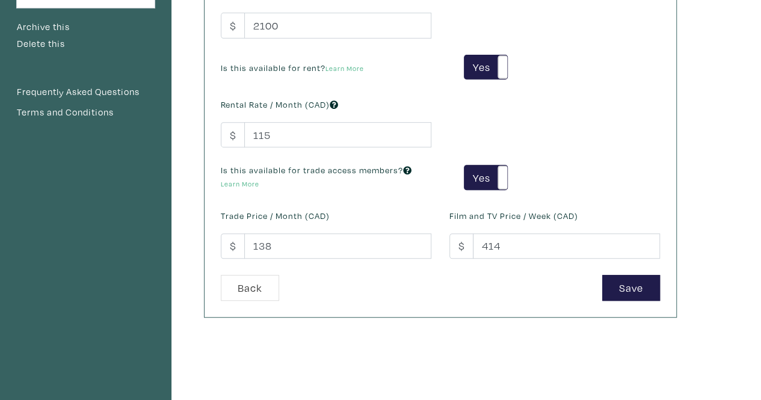
scroll to position [241, 0]
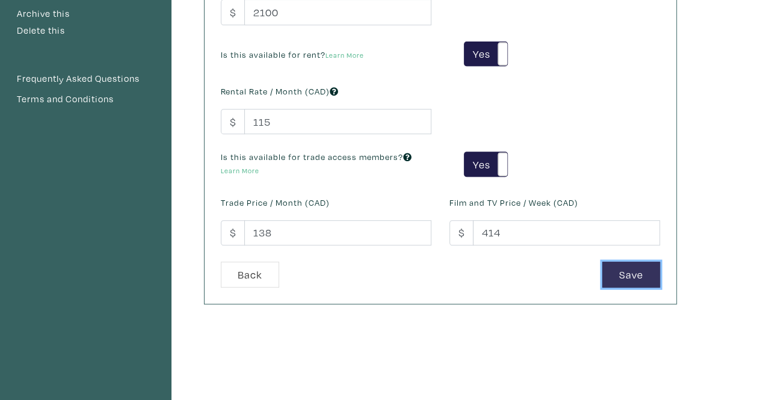
click at [652, 274] on button "Save" at bounding box center [631, 275] width 58 height 26
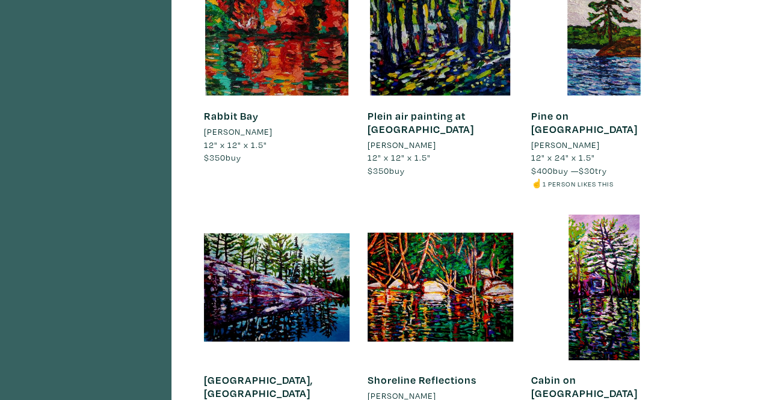
scroll to position [3849, 0]
